Goal: Transaction & Acquisition: Purchase product/service

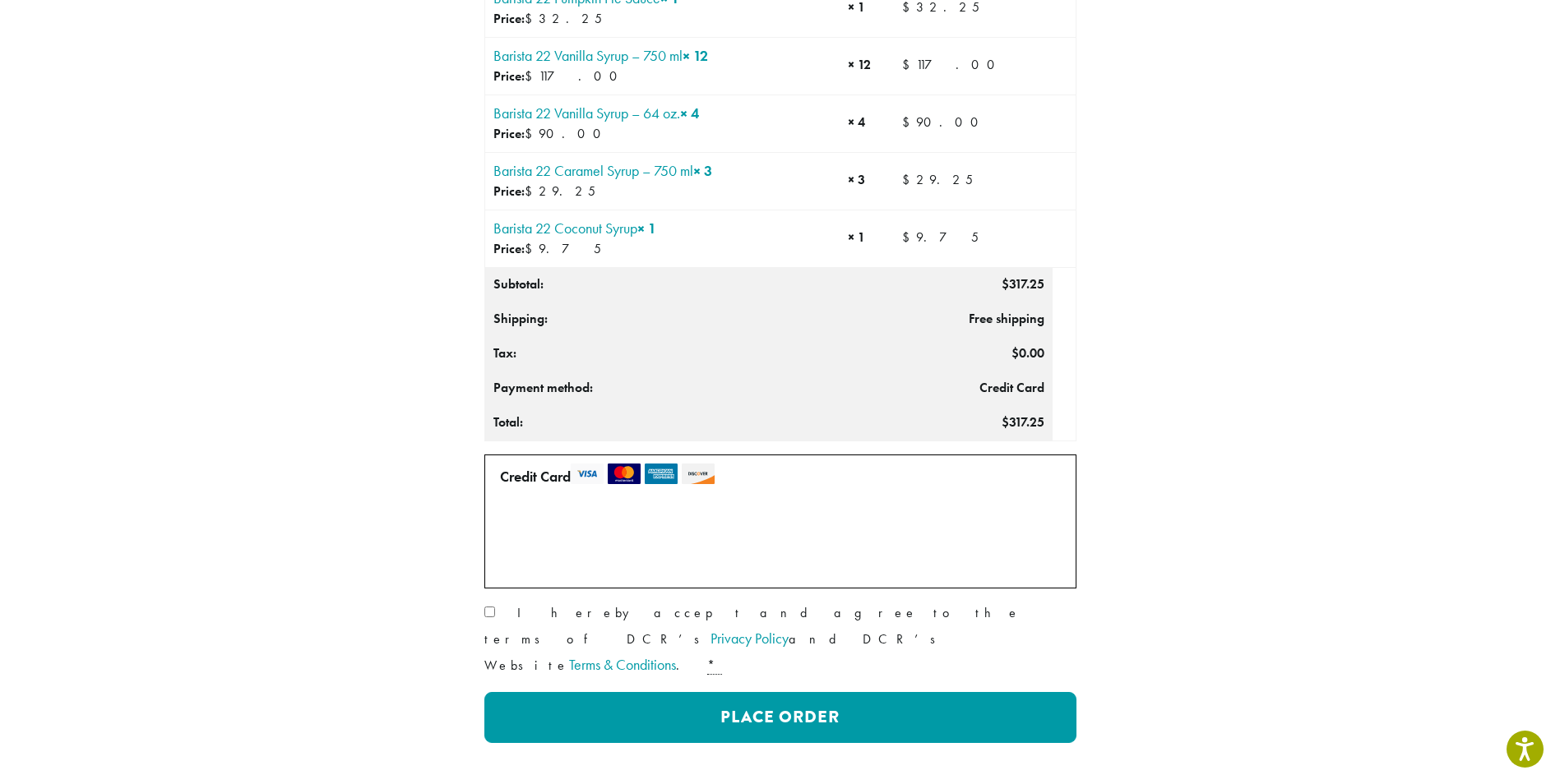
scroll to position [328, 0]
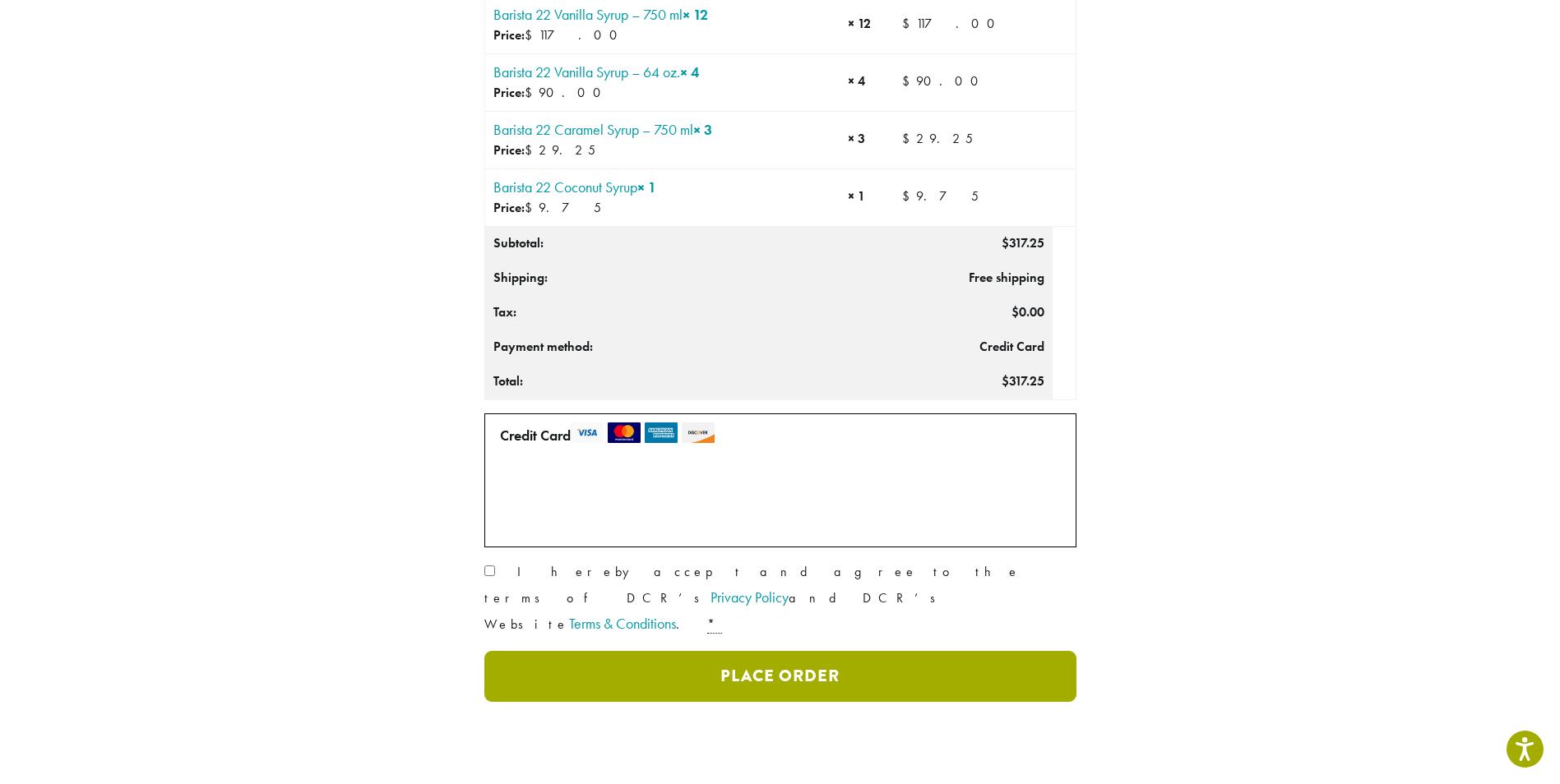
click at [711, 651] on button "Place Order" at bounding box center [781, 677] width 592 height 51
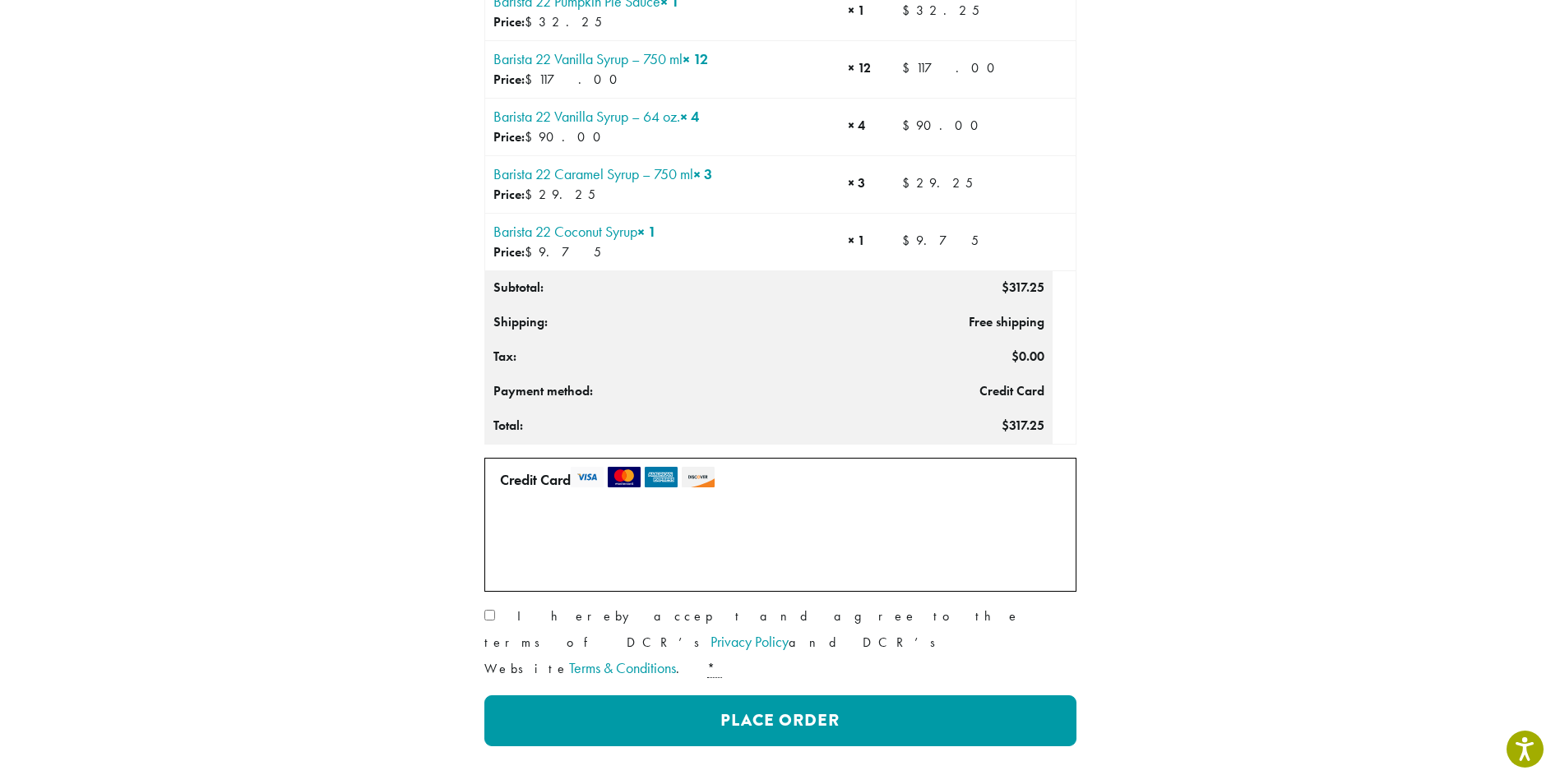
scroll to position [328, 0]
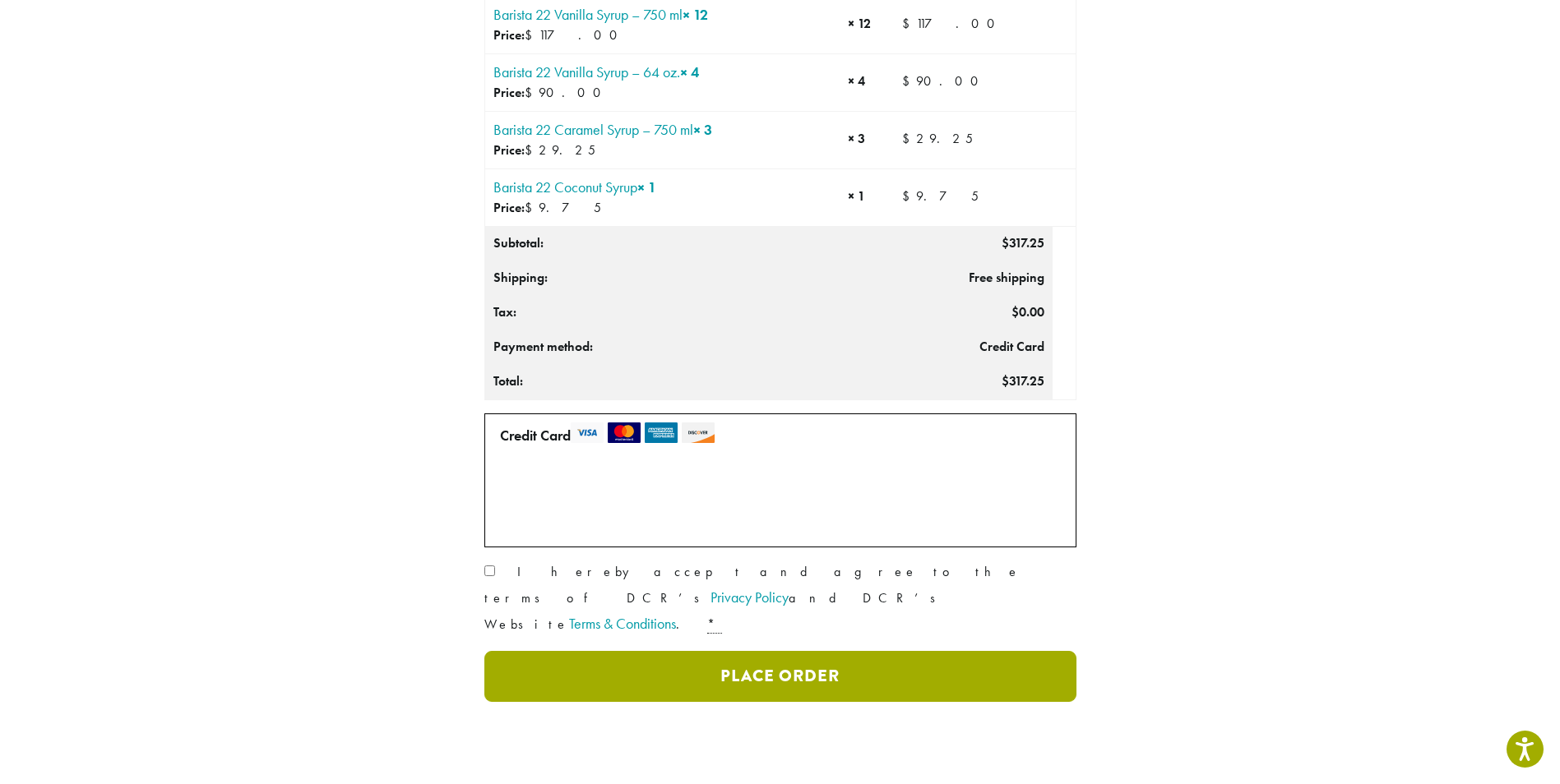
click at [783, 651] on button "Place Order" at bounding box center [781, 677] width 592 height 51
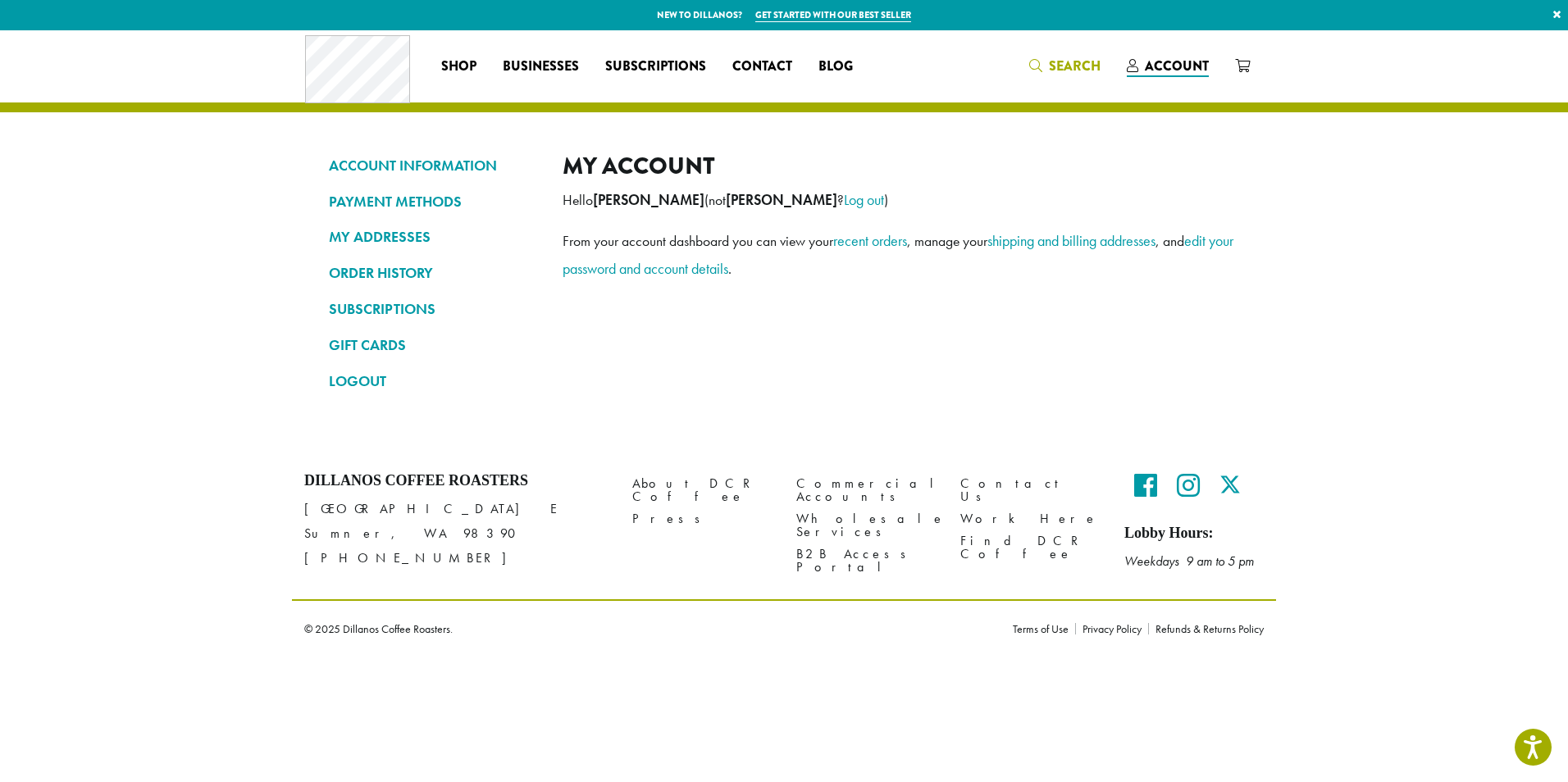
click at [1096, 62] on span "Search" at bounding box center [1074, 66] width 52 height 19
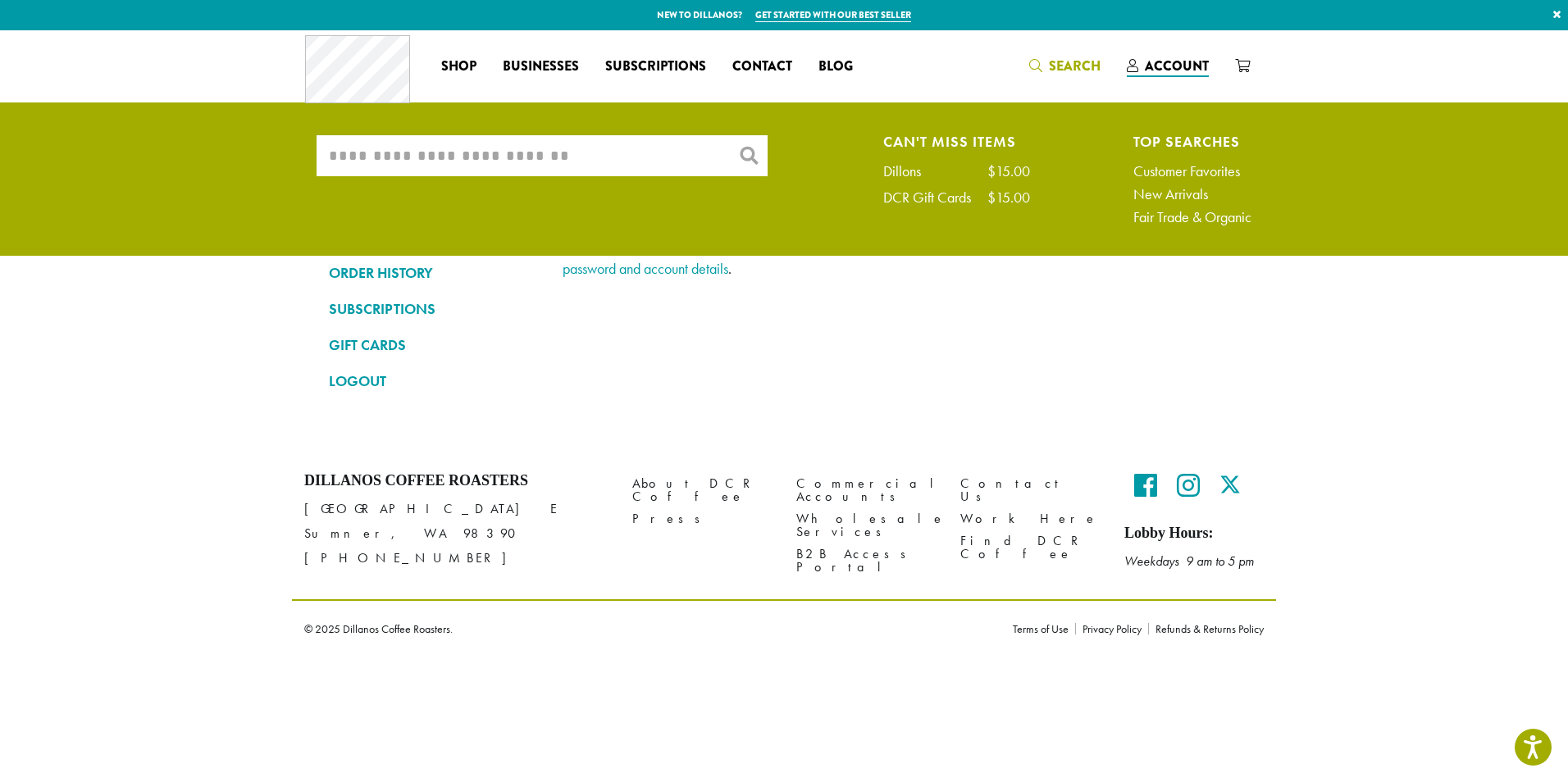
click at [489, 160] on input "What are you searching for?" at bounding box center [542, 156] width 451 height 41
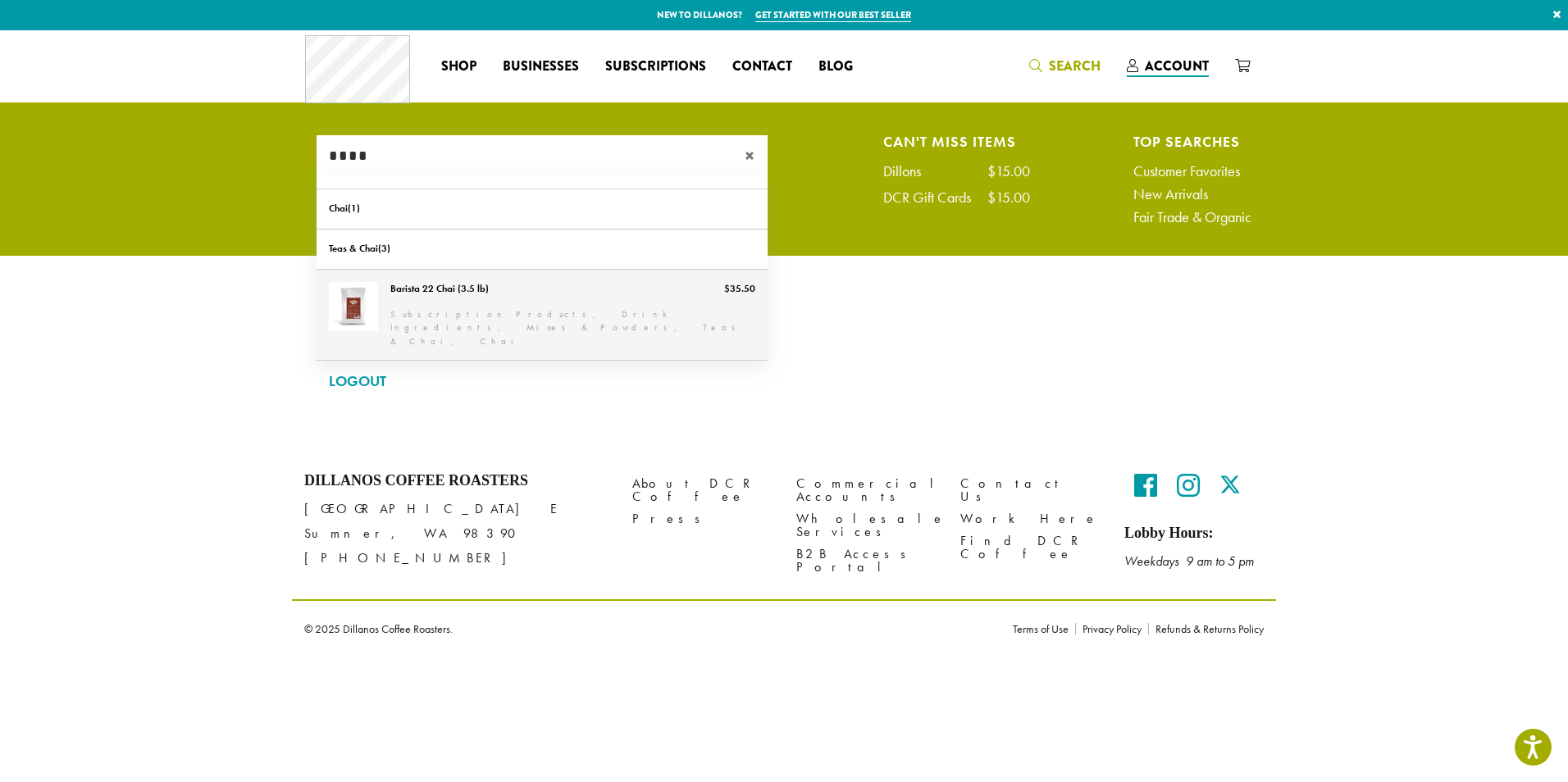
type input "****"
click at [400, 318] on link "Barista 22 Chai (3.5 lb)" at bounding box center [542, 315] width 451 height 91
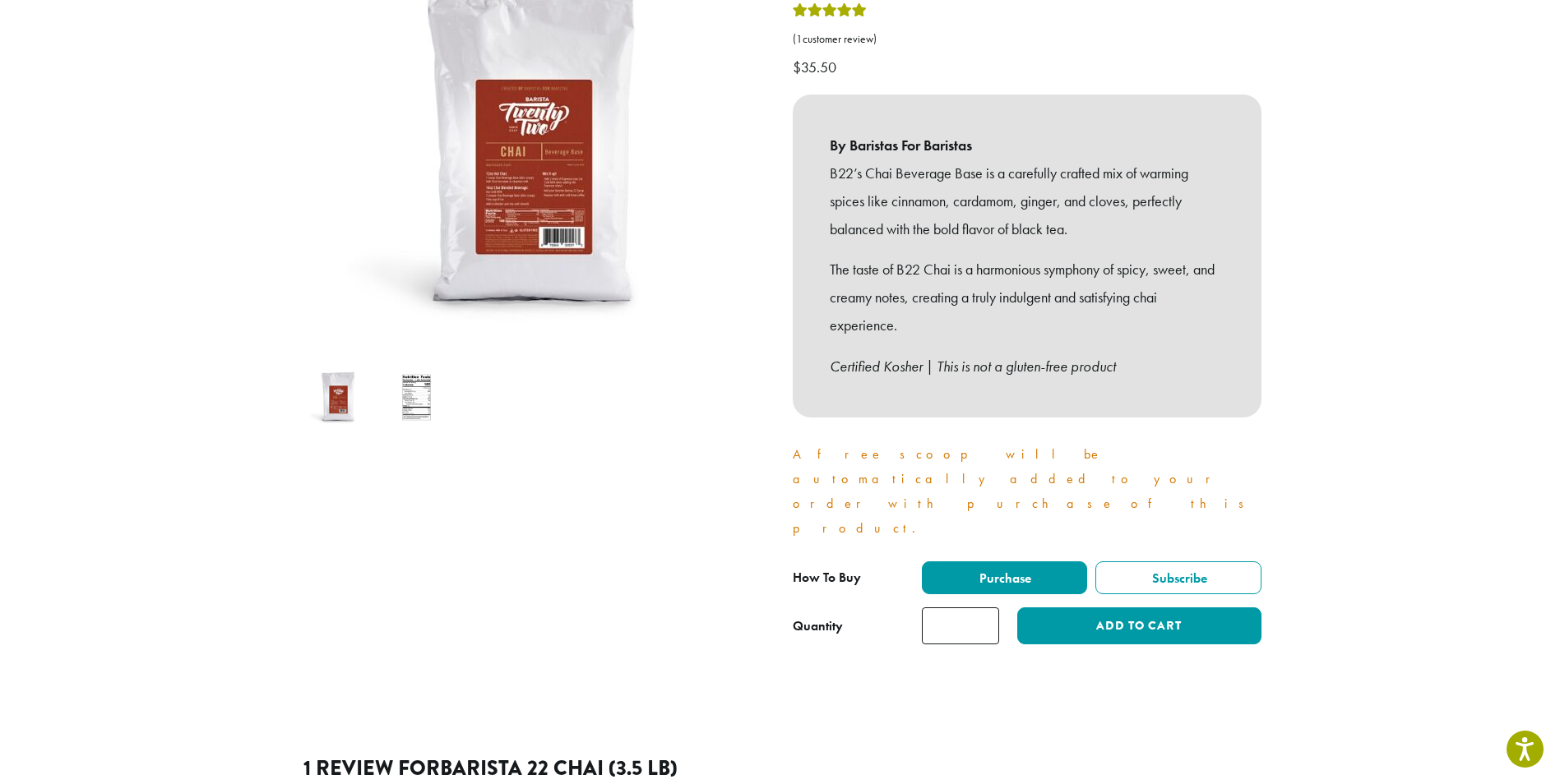
scroll to position [247, 0]
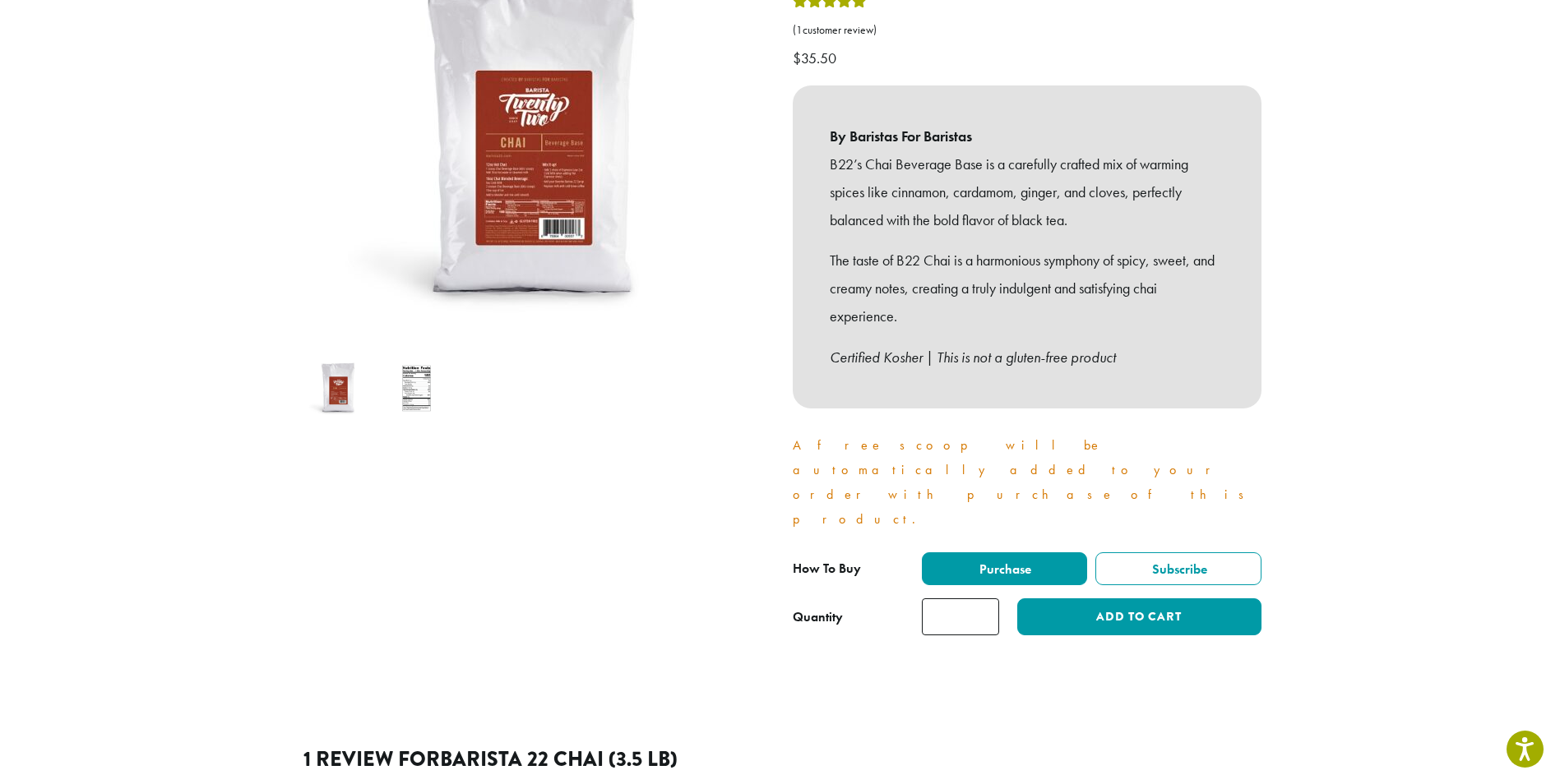
click at [987, 598] on input "*" at bounding box center [960, 616] width 78 height 37
click at [986, 598] on input "*" at bounding box center [960, 616] width 78 height 37
type input "*"
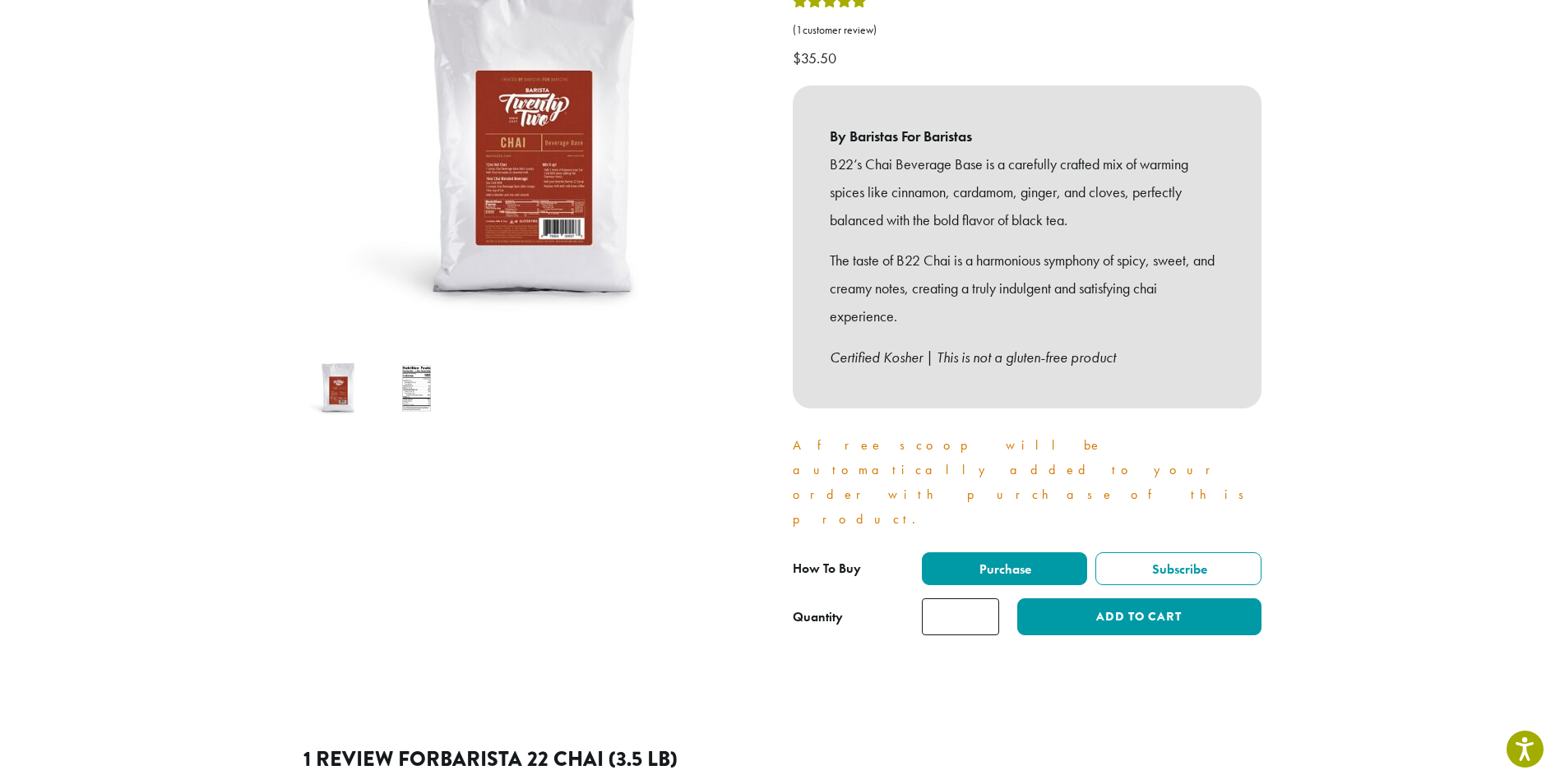
click at [985, 598] on input "*" at bounding box center [960, 616] width 78 height 37
click at [1179, 598] on button "Add to cart" at bounding box center [1138, 616] width 243 height 37
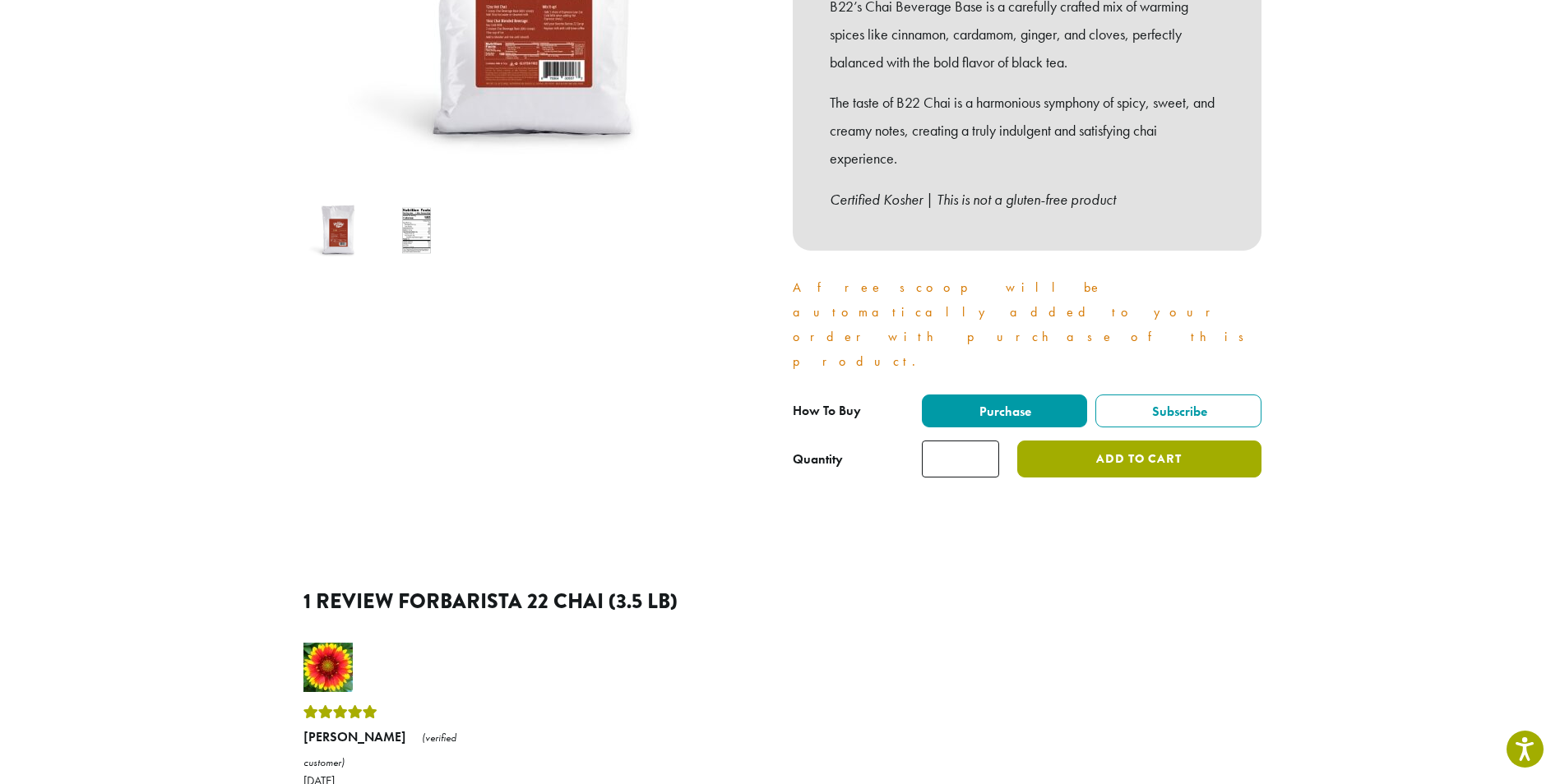
scroll to position [411, 0]
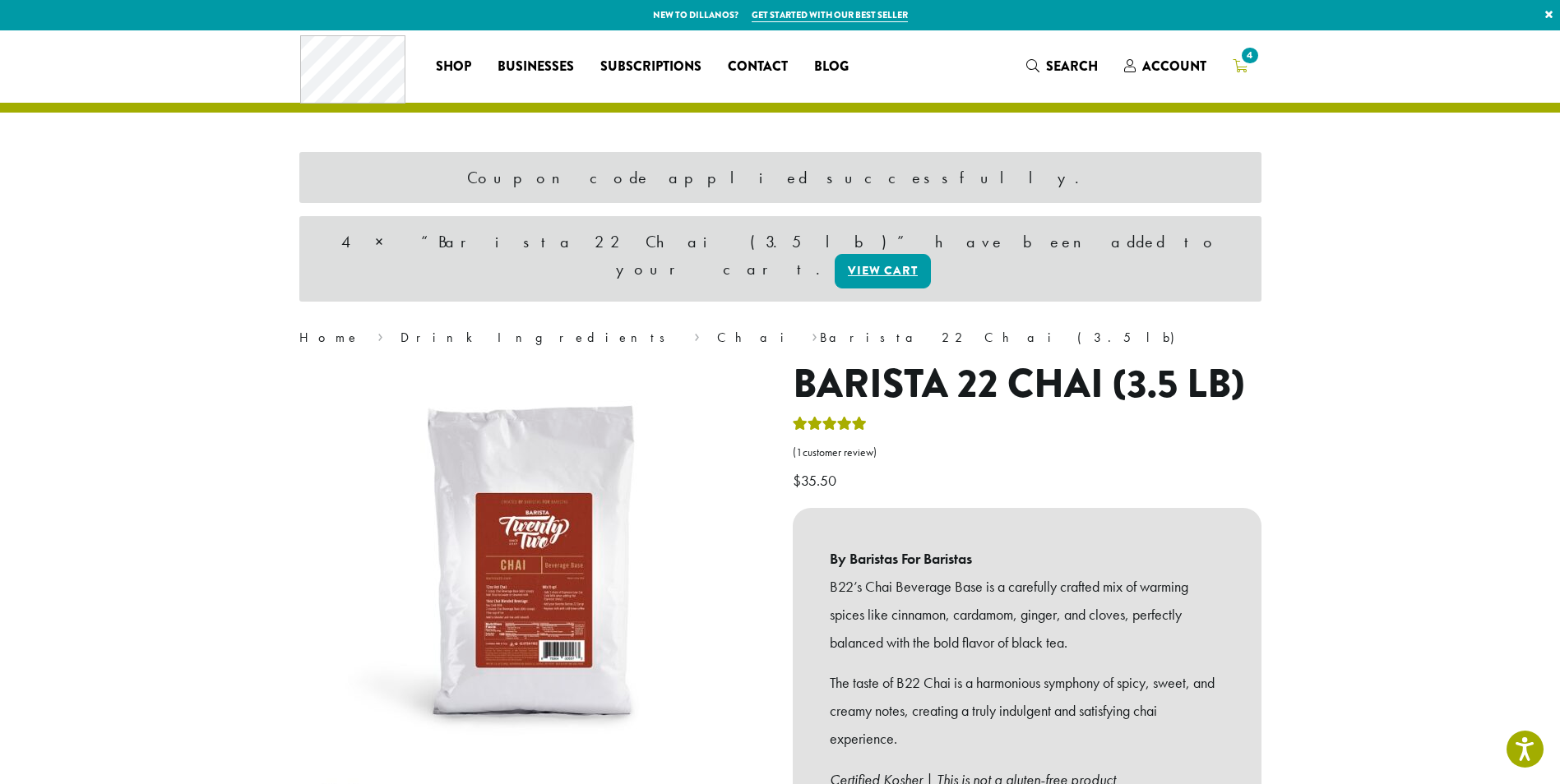
click at [1249, 55] on span "4" at bounding box center [1249, 55] width 22 height 22
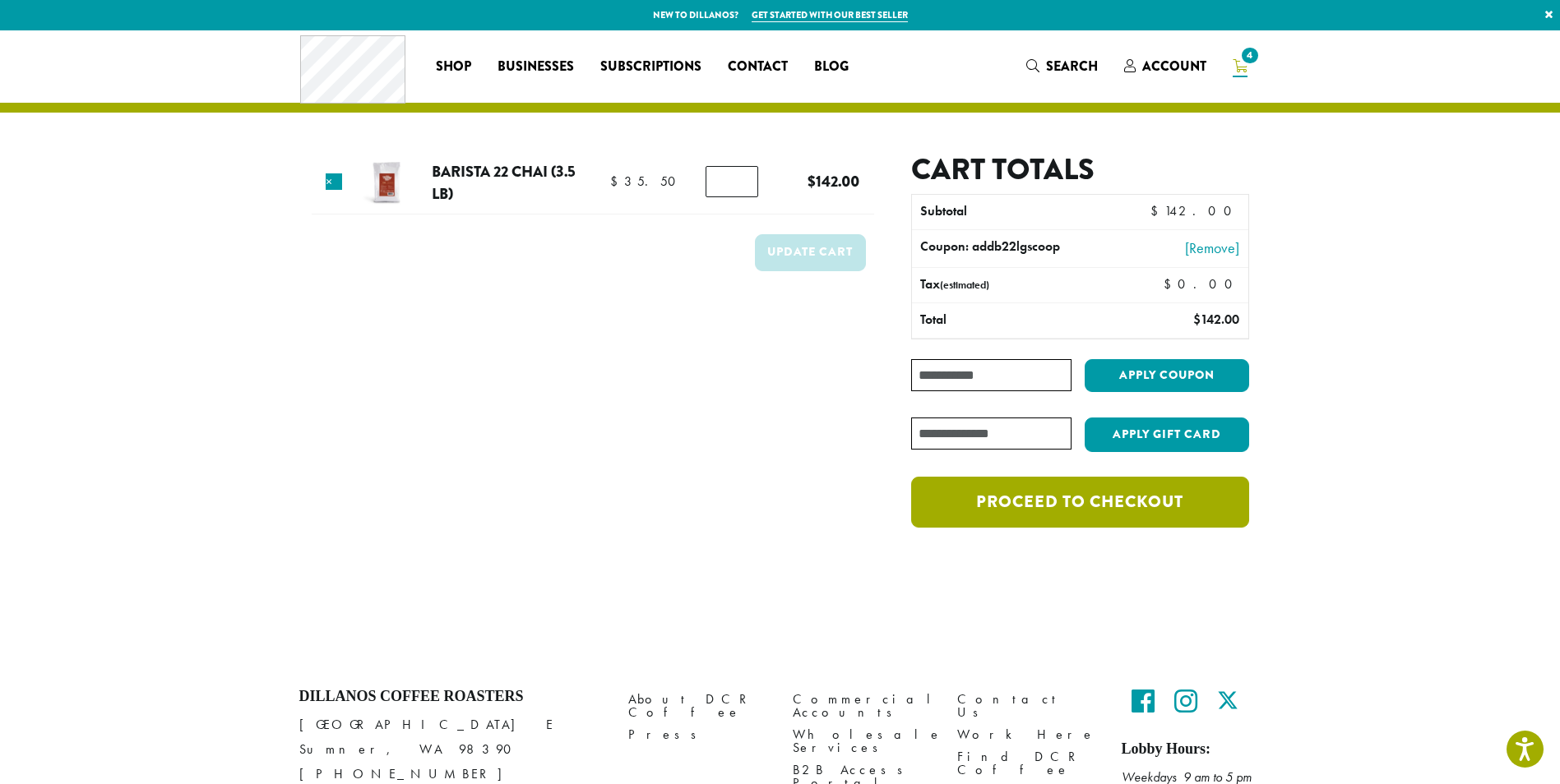
click at [1074, 504] on link "Proceed to checkout" at bounding box center [1080, 502] width 337 height 51
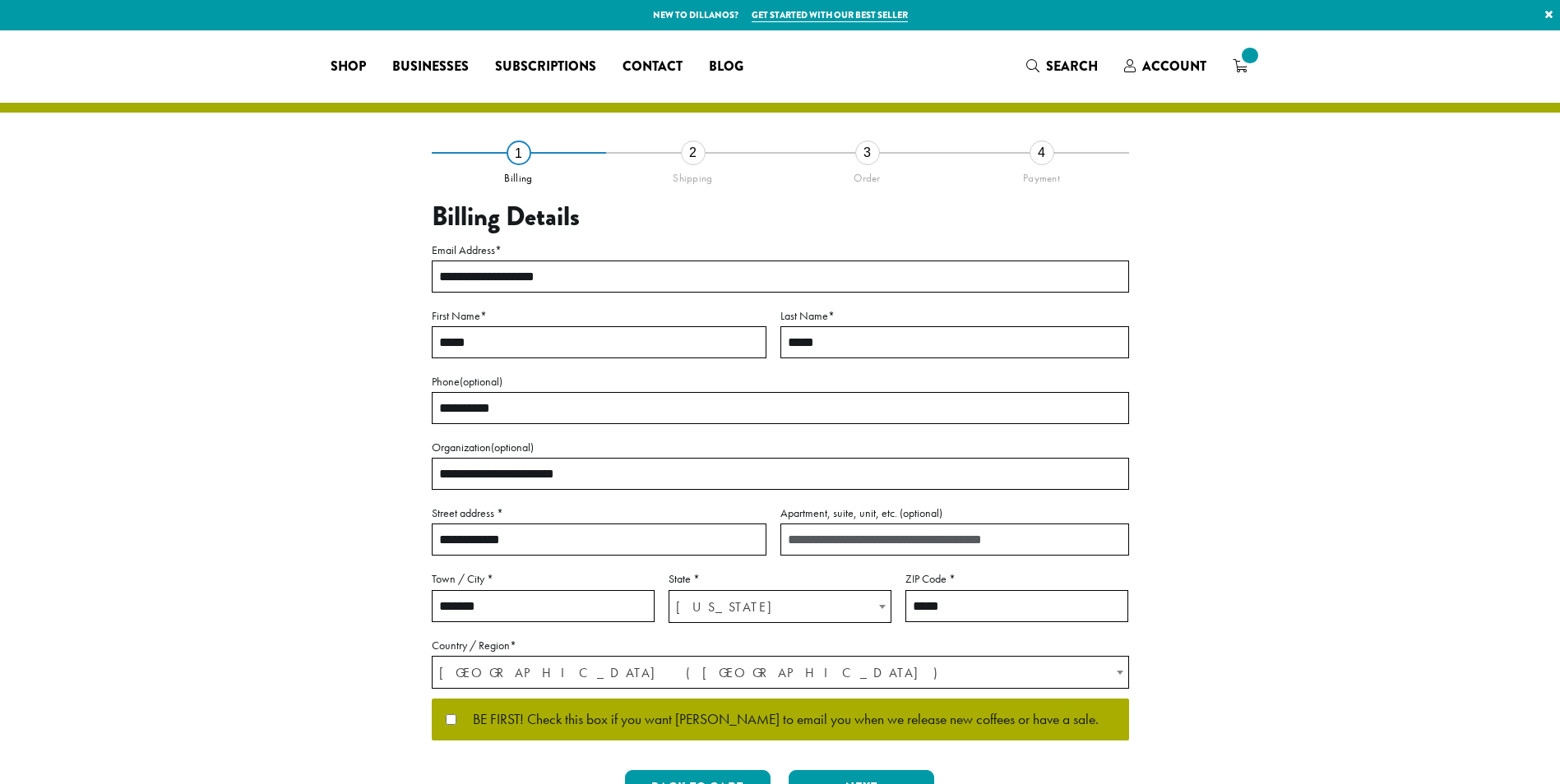
select select "**"
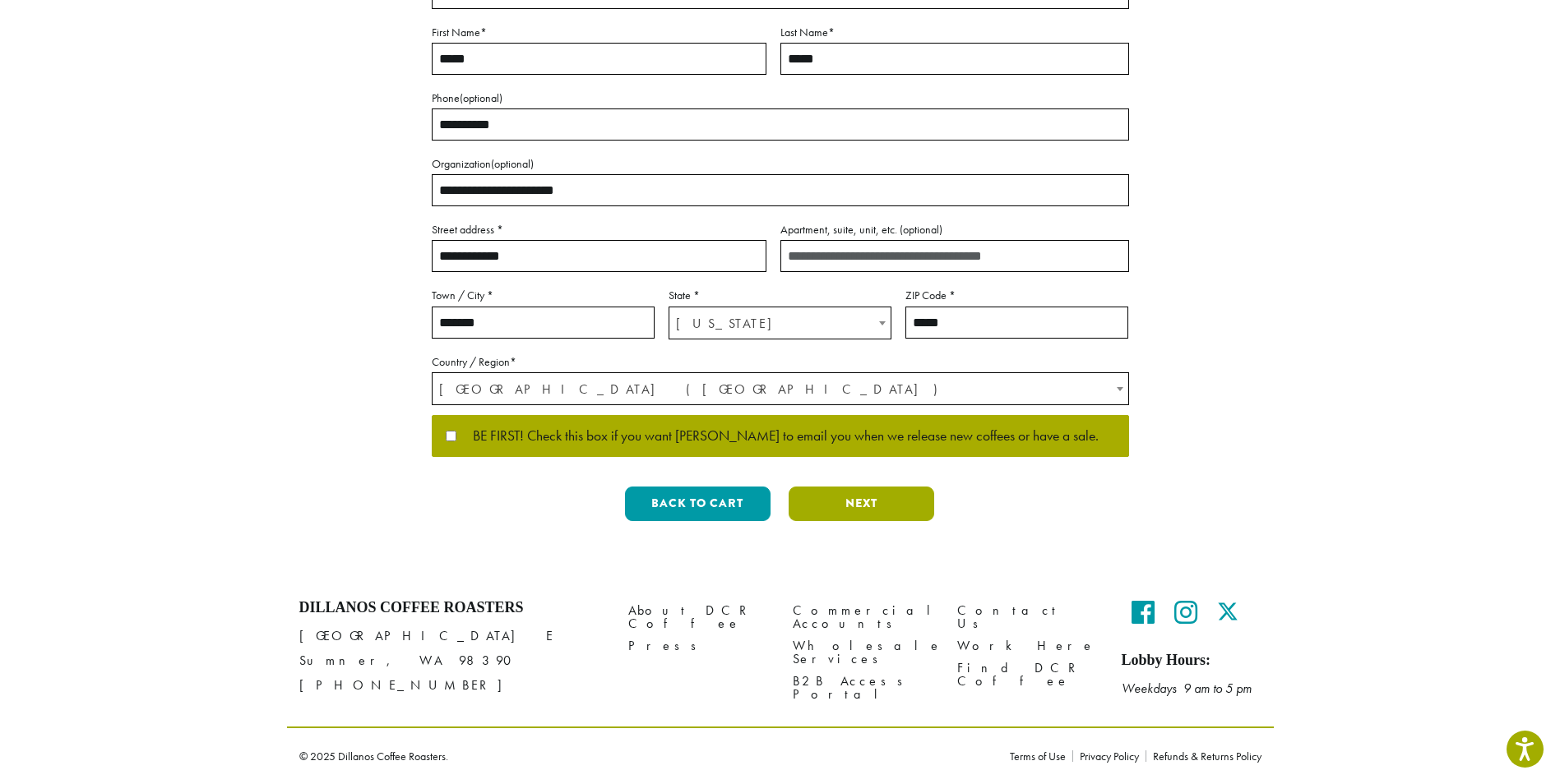
click at [876, 508] on button "Next" at bounding box center [861, 503] width 146 height 34
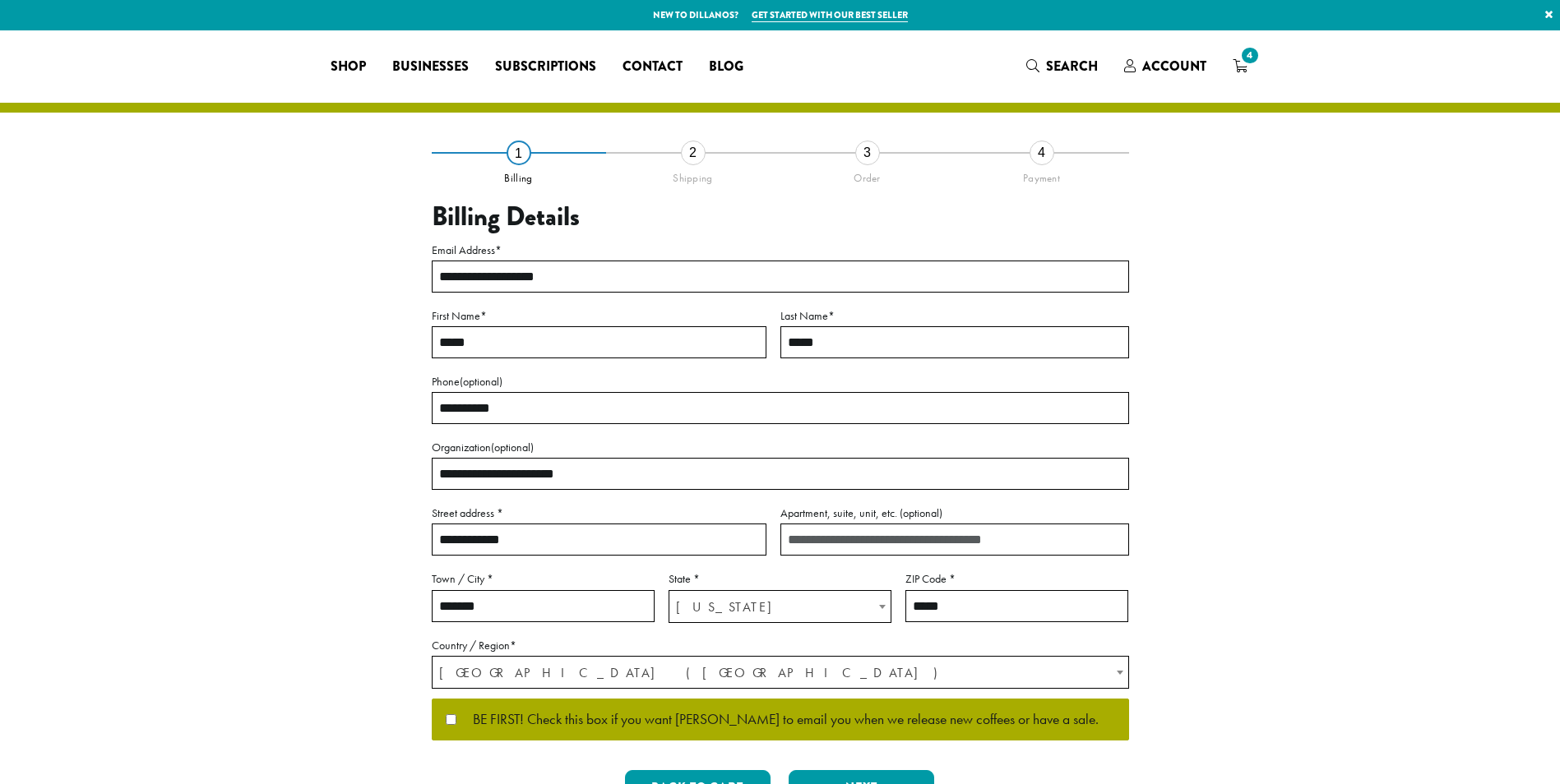
select select "**"
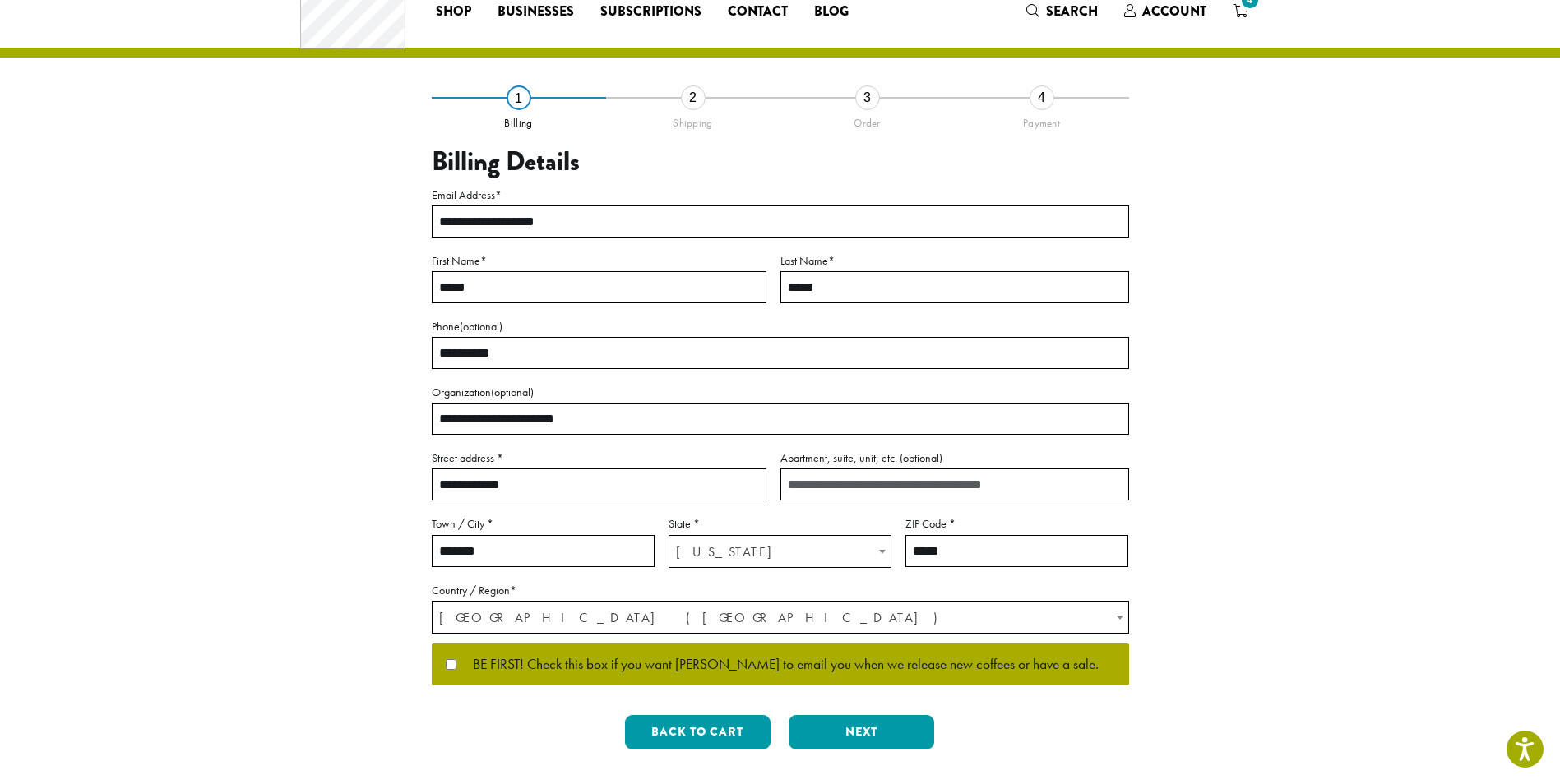
scroll to position [82, 0]
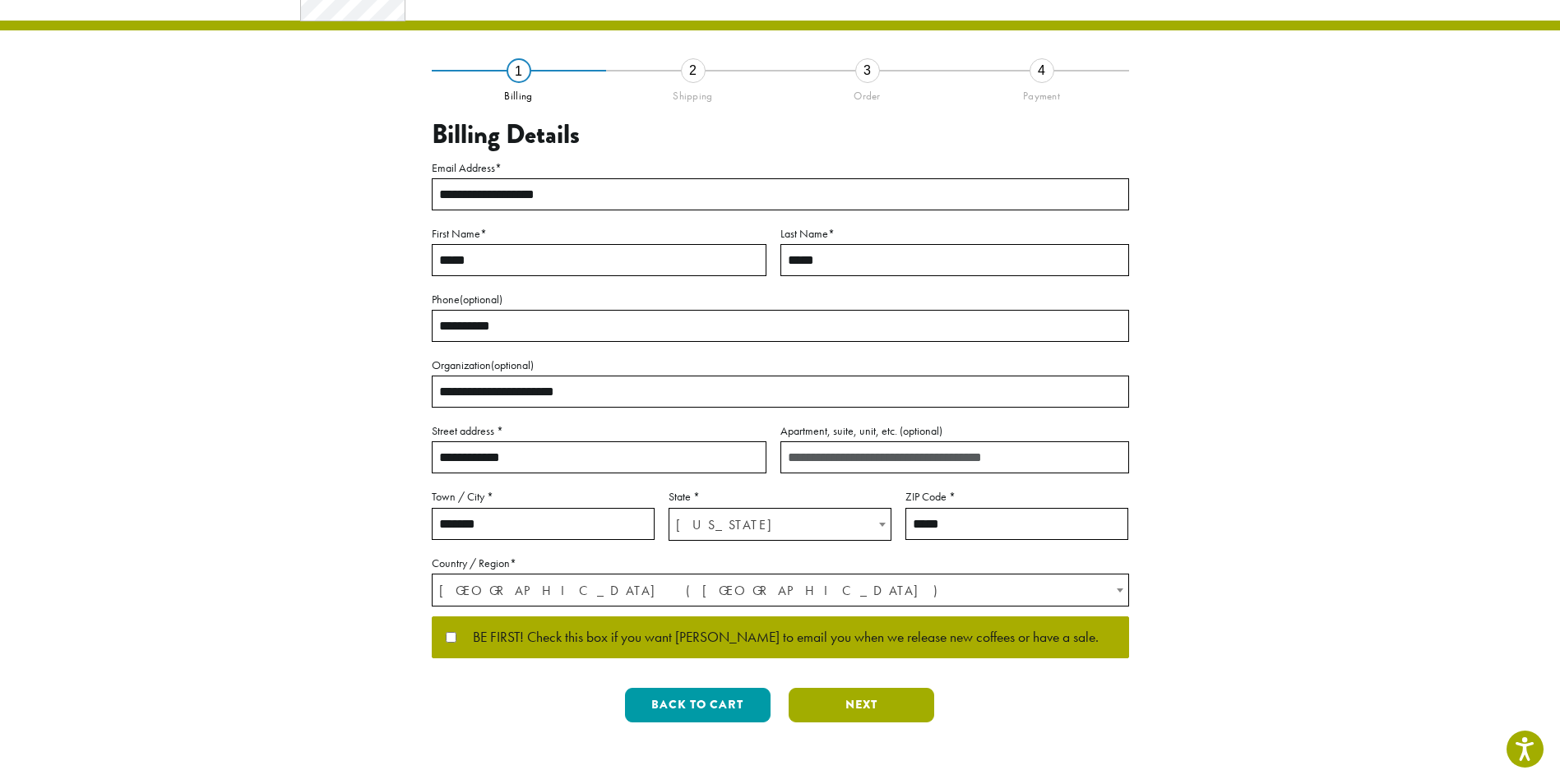
click at [829, 706] on button "Next" at bounding box center [861, 706] width 146 height 34
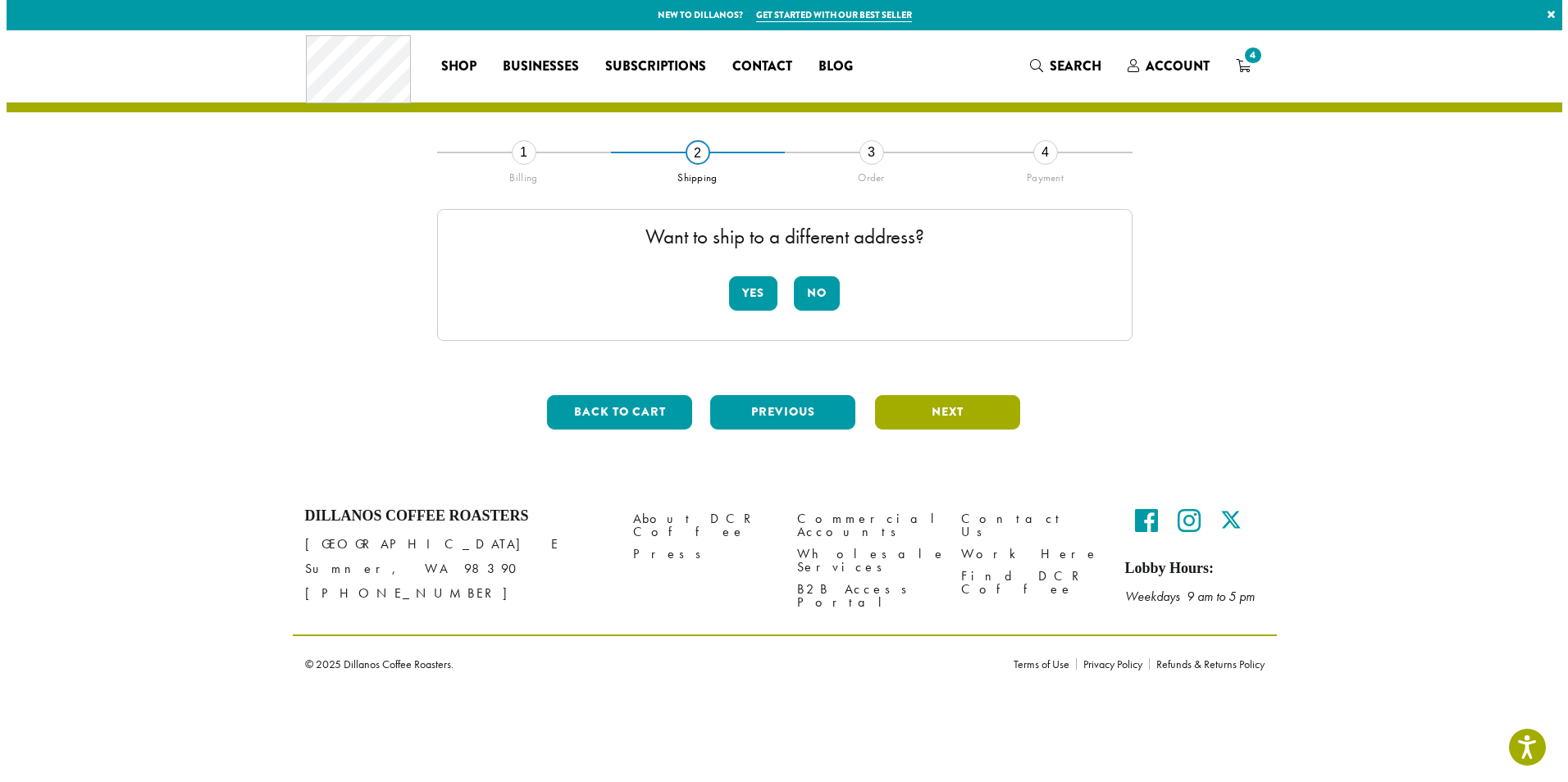
scroll to position [0, 0]
click at [812, 293] on button "No" at bounding box center [817, 294] width 46 height 34
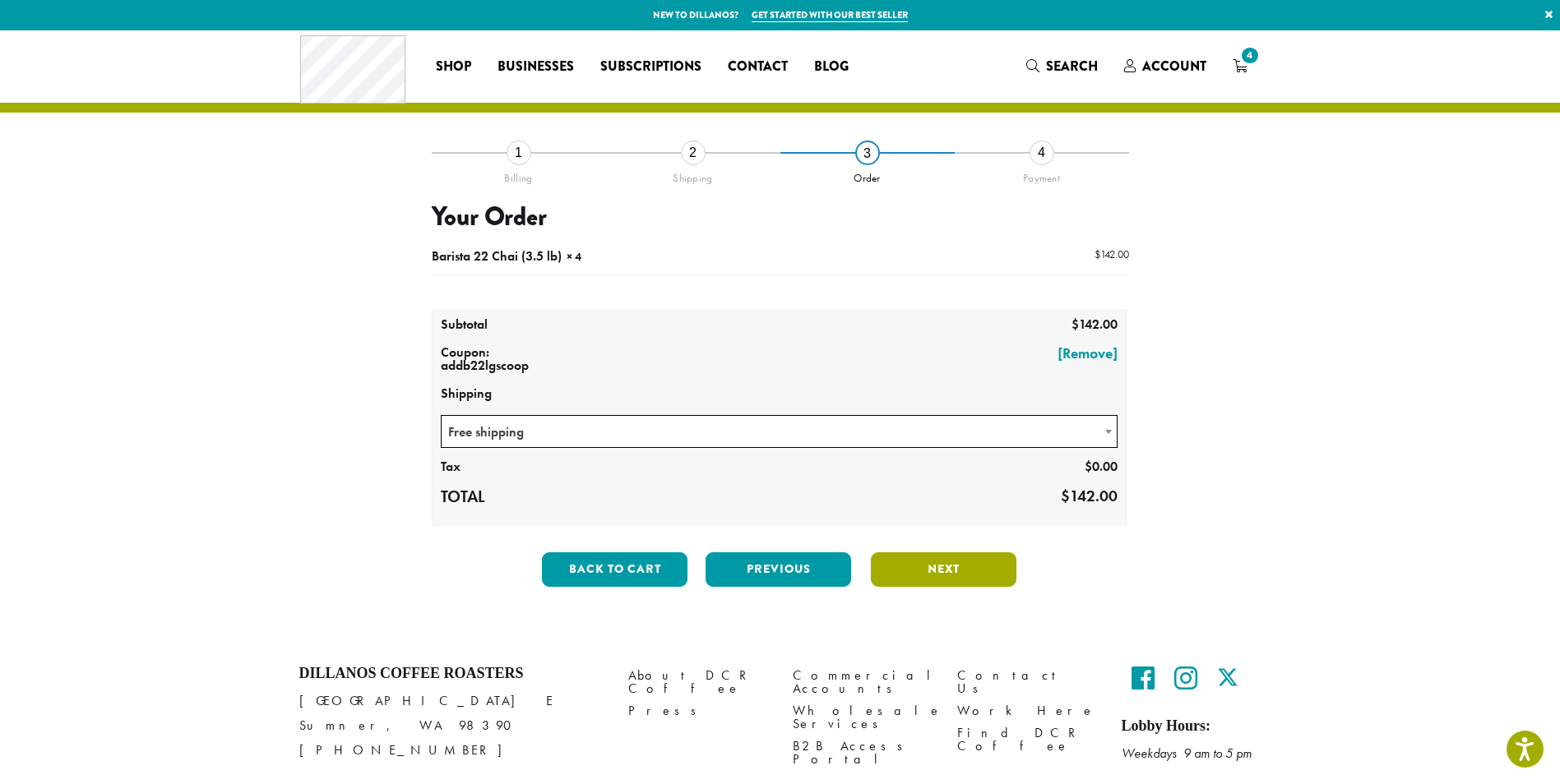
click at [930, 578] on button "Next" at bounding box center [943, 570] width 146 height 34
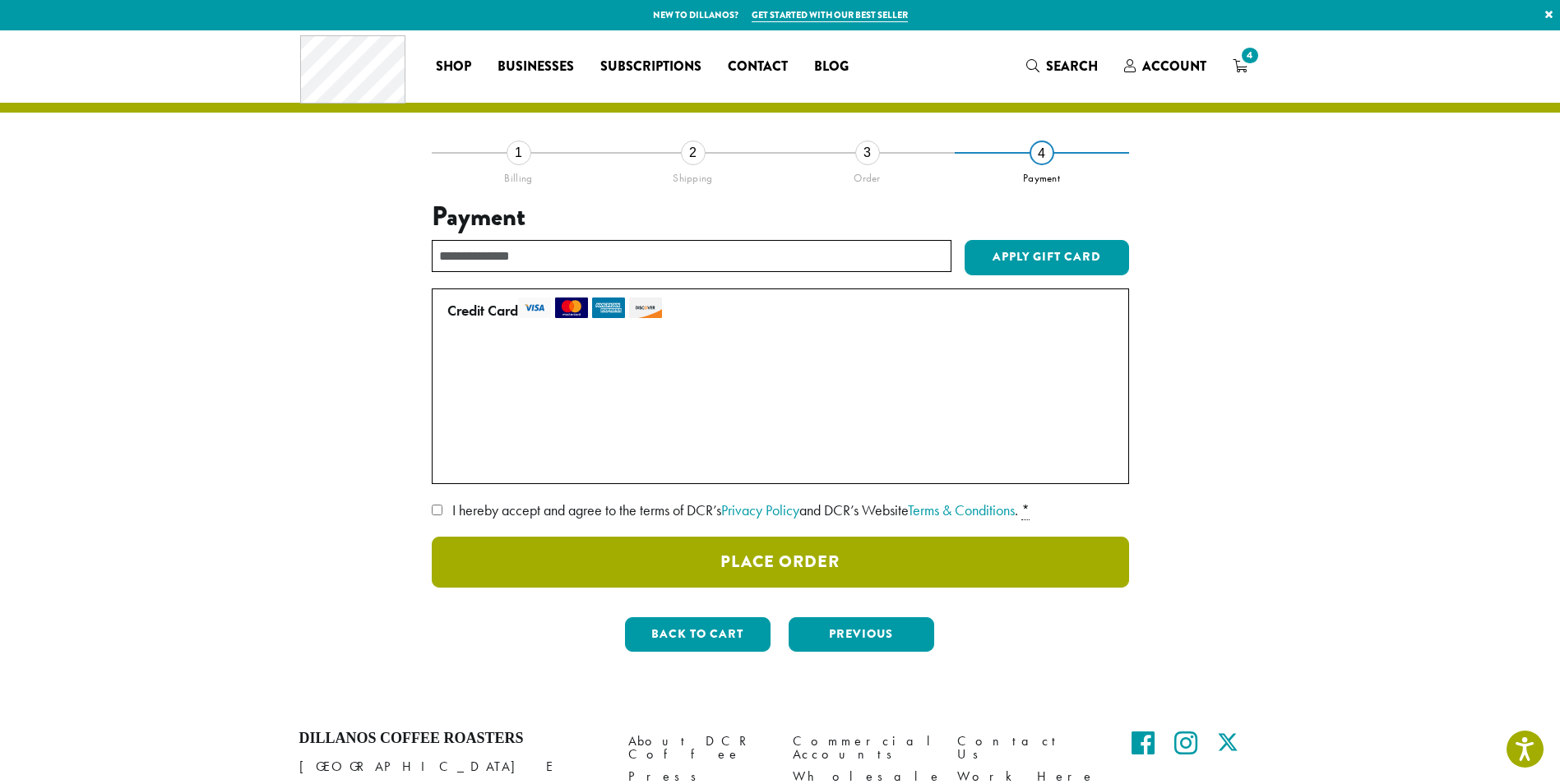
click at [829, 558] on button "Place Order" at bounding box center [780, 562] width 697 height 51
